Goal: Task Accomplishment & Management: Manage account settings

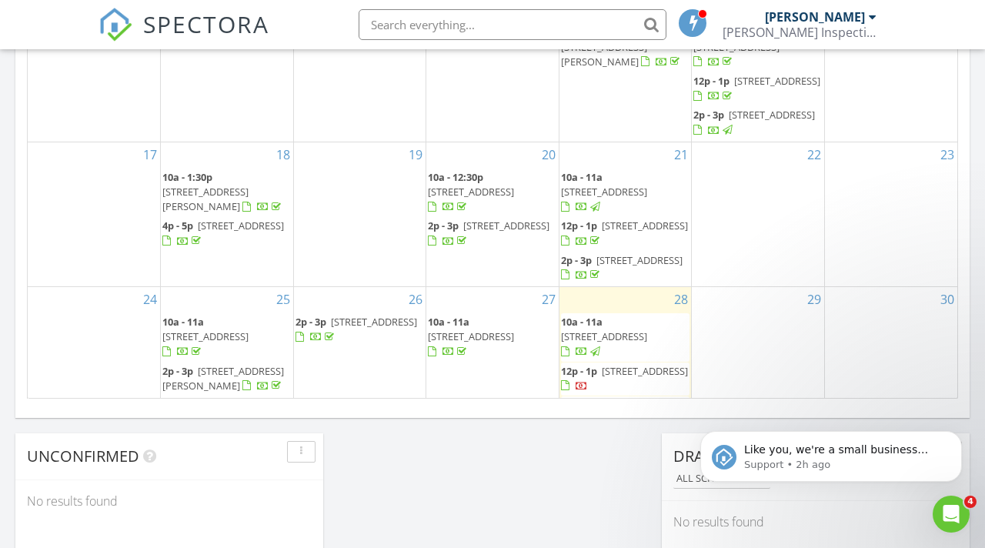
scroll to position [1401, 985]
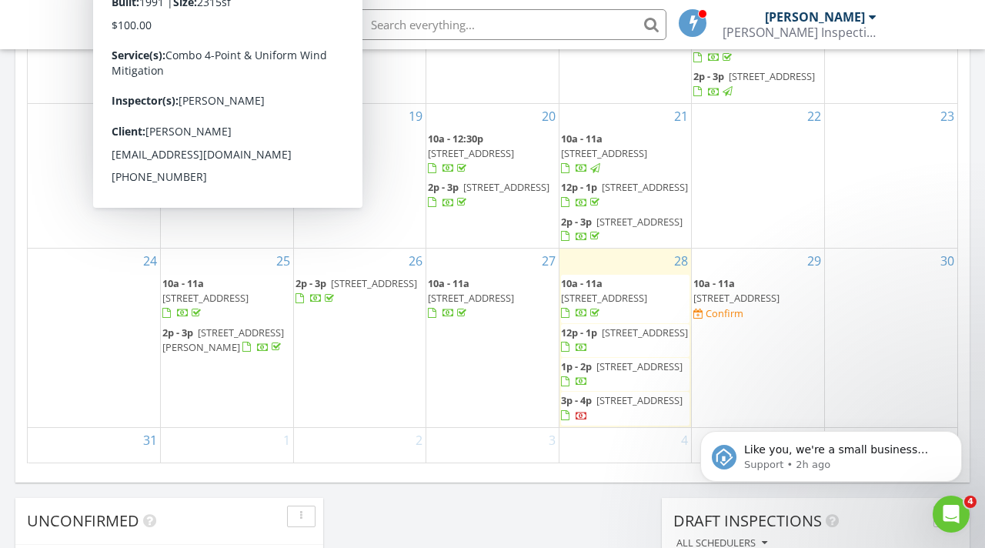
scroll to position [965, 0]
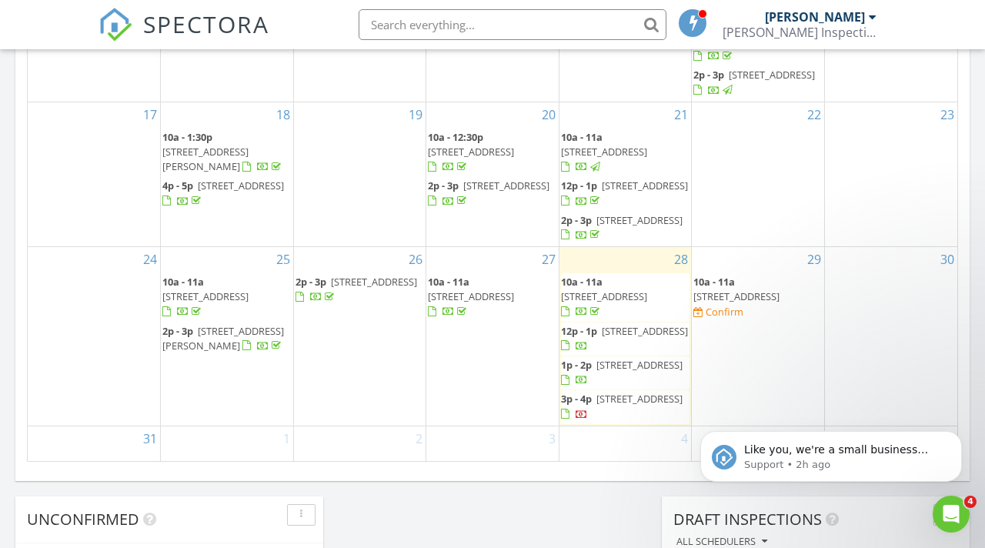
click at [747, 289] on span "[STREET_ADDRESS]" at bounding box center [736, 296] width 86 height 14
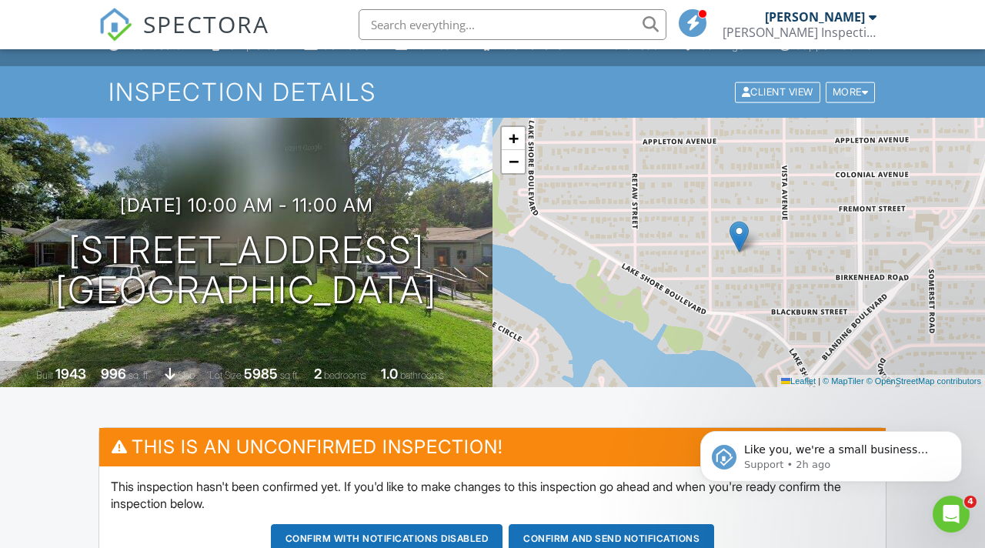
scroll to position [28, 0]
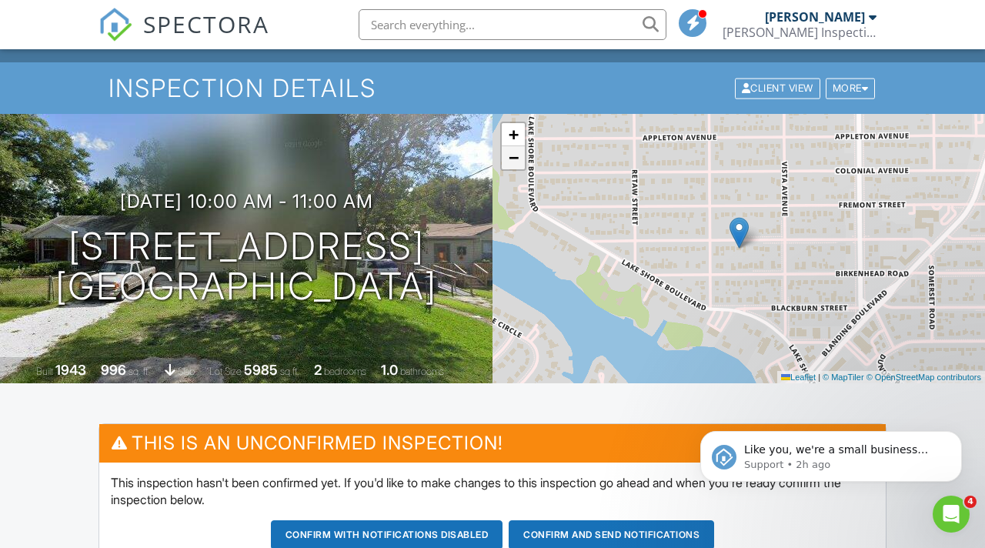
click at [511, 169] on link "−" at bounding box center [513, 157] width 23 height 23
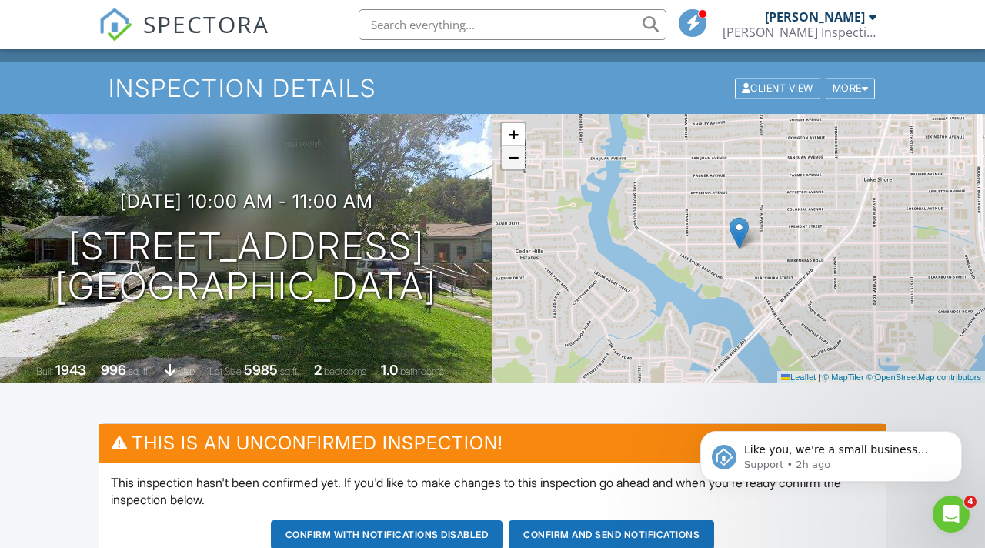
click at [511, 167] on span "−" at bounding box center [513, 157] width 10 height 19
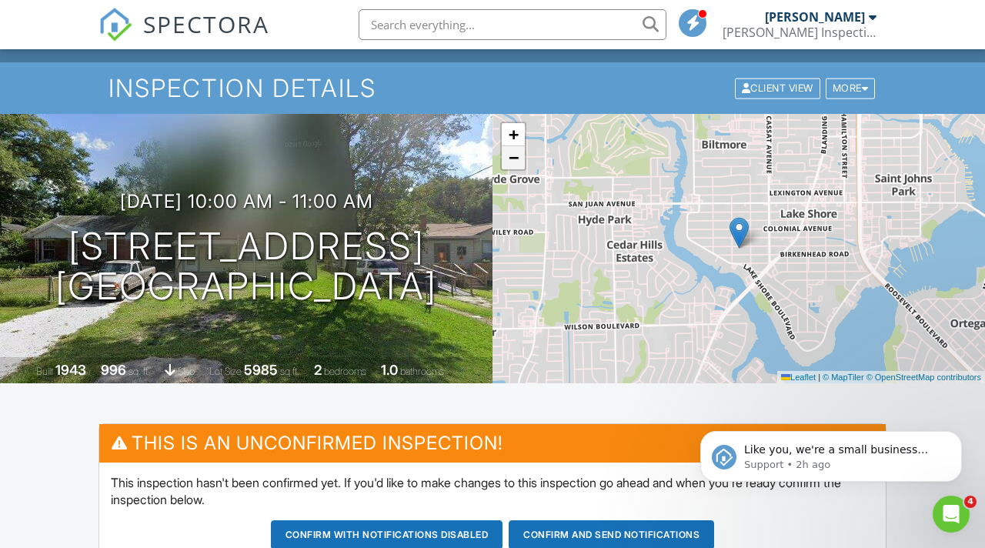
click at [511, 167] on span "−" at bounding box center [513, 157] width 10 height 19
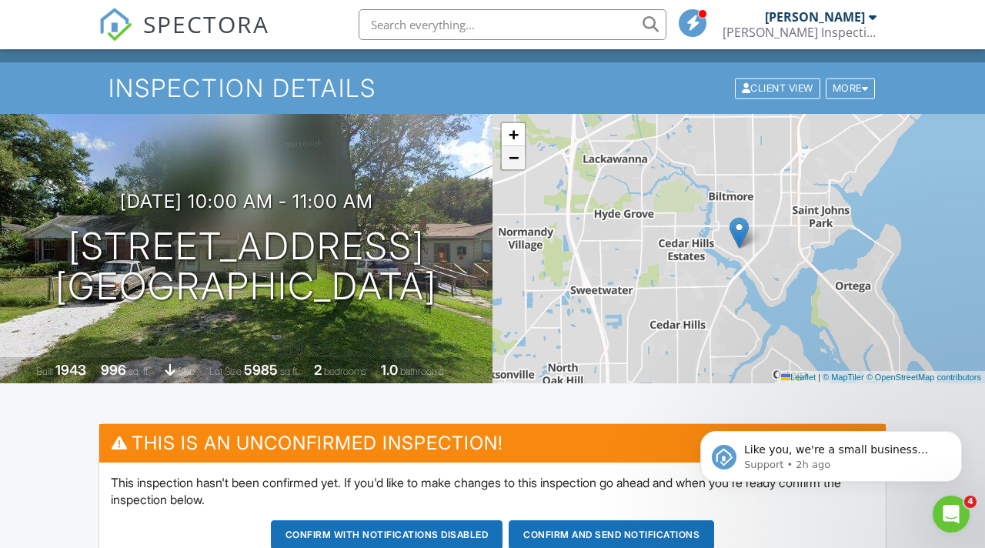
click at [508, 167] on span "−" at bounding box center [513, 157] width 10 height 19
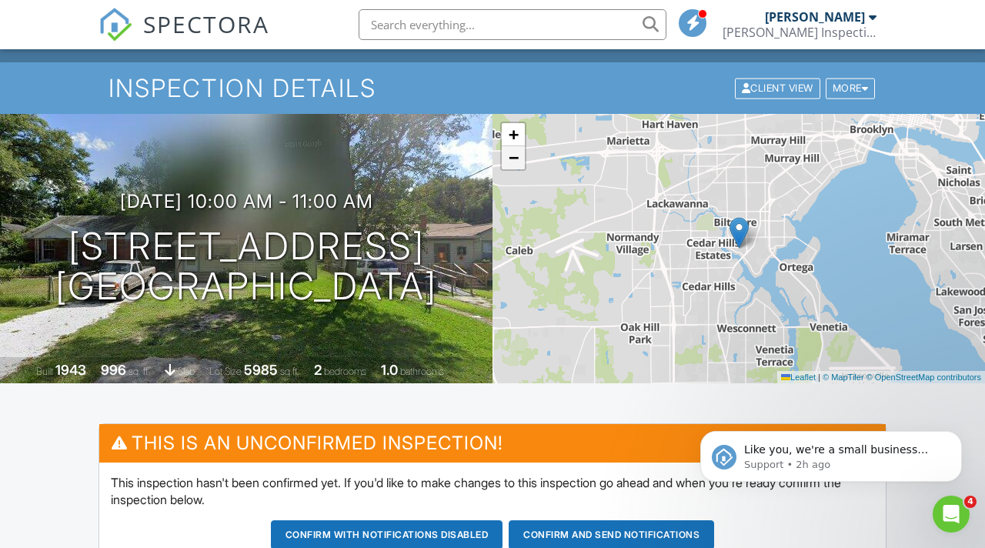
click at [508, 167] on span "−" at bounding box center [513, 157] width 10 height 19
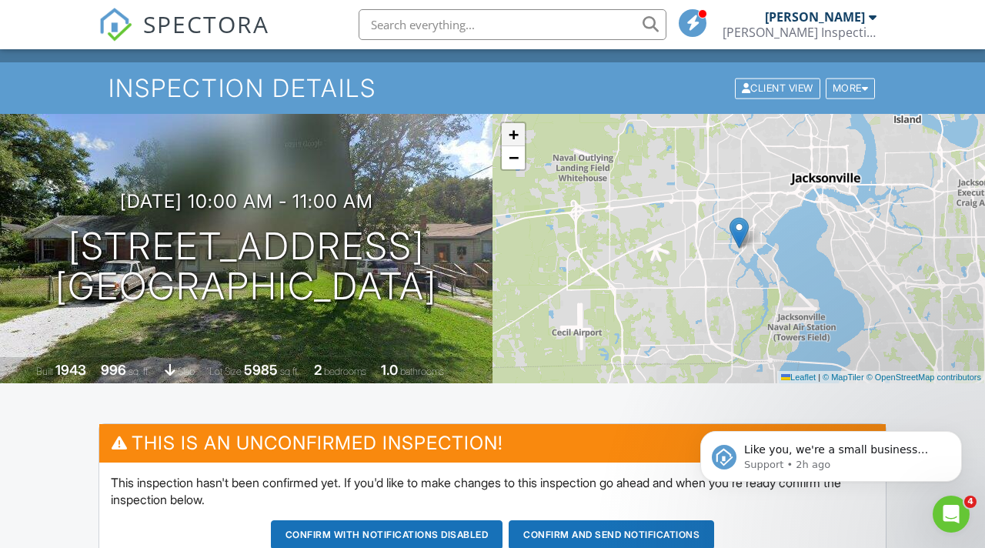
click at [515, 144] on span "+" at bounding box center [513, 134] width 10 height 19
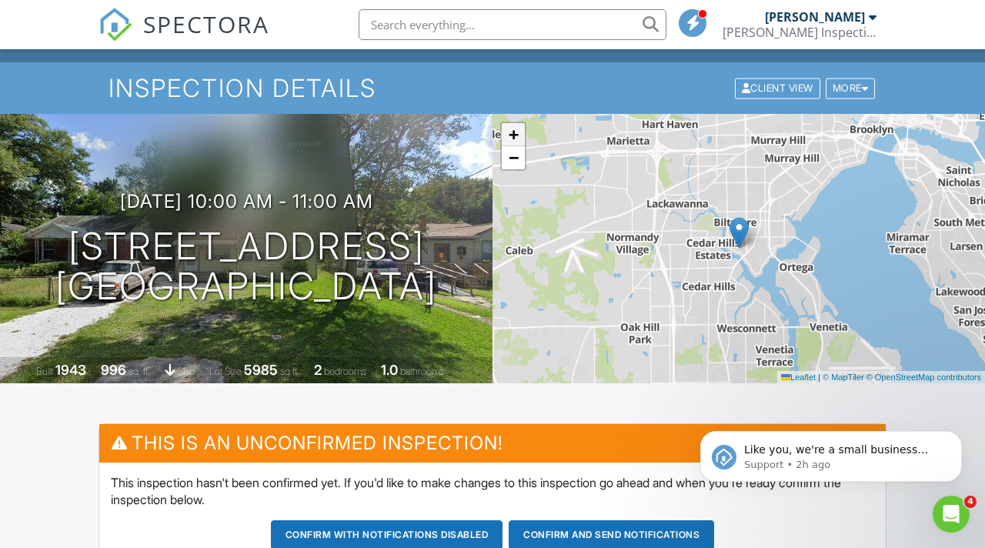
click at [513, 144] on span "+" at bounding box center [513, 134] width 10 height 19
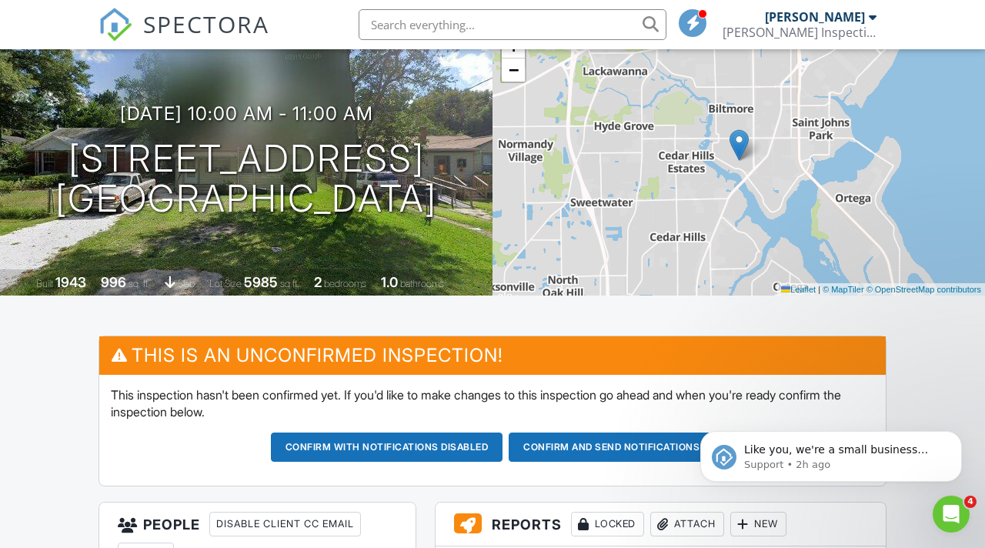
scroll to position [114, 0]
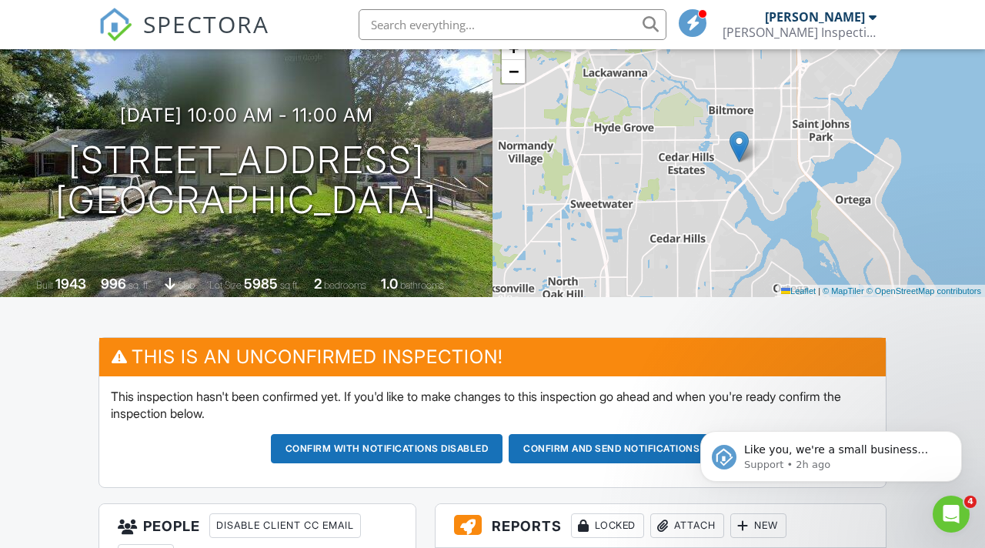
click at [503, 460] on button "Confirm and send notifications" at bounding box center [387, 448] width 232 height 29
